Goal: Task Accomplishment & Management: Manage account settings

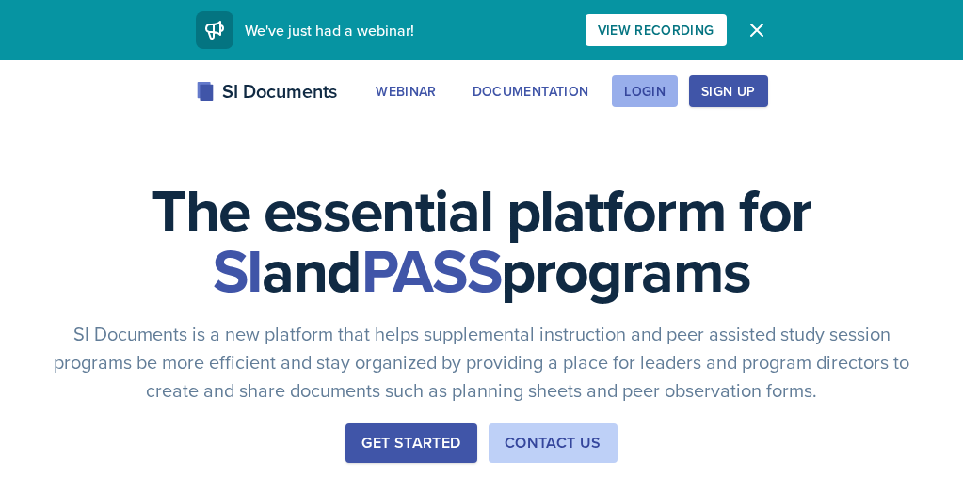
click at [666, 84] on div "Login" at bounding box center [644, 91] width 41 height 15
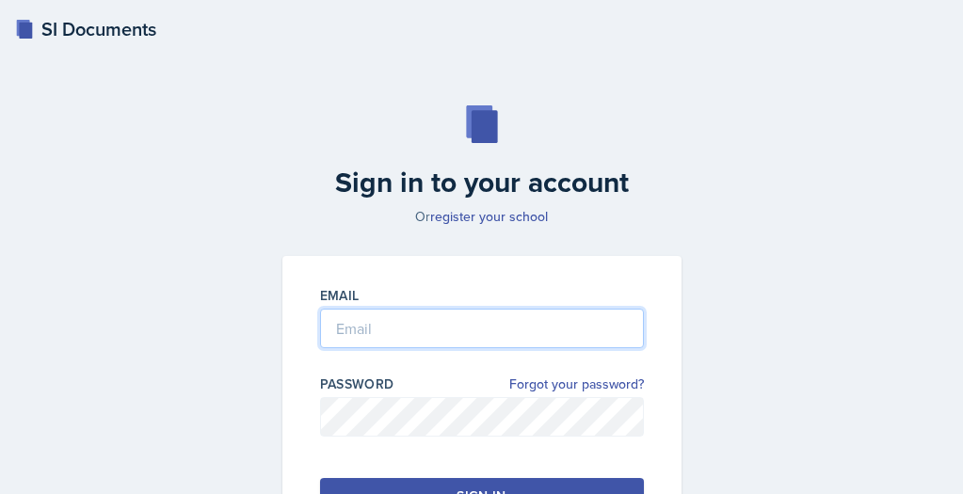
click at [505, 330] on input "email" at bounding box center [482, 329] width 324 height 40
type input "[EMAIL_ADDRESS][DOMAIN_NAME]"
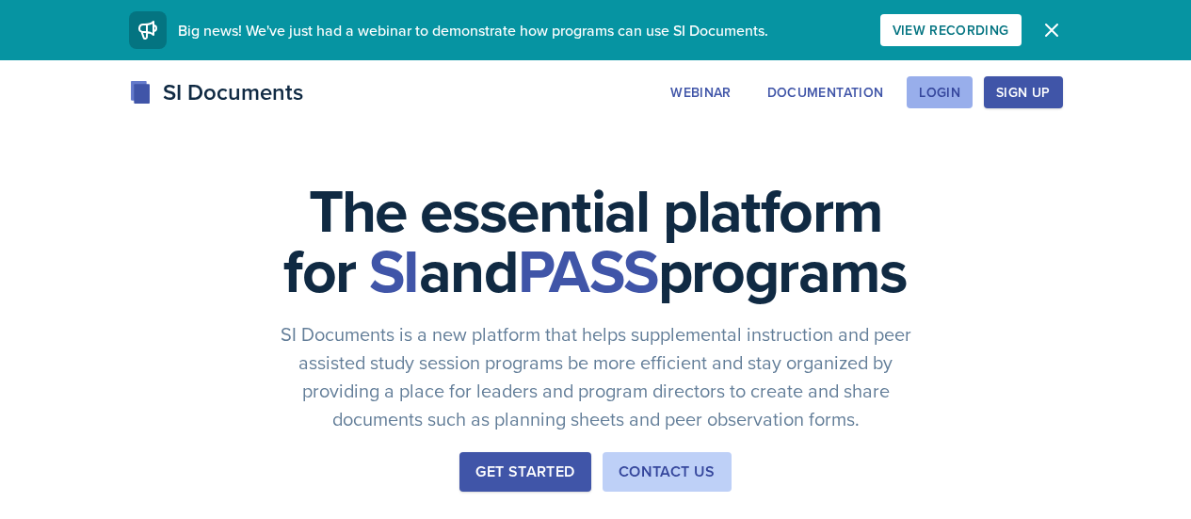
click at [972, 104] on button "Login" at bounding box center [940, 92] width 66 height 32
